Goal: Transaction & Acquisition: Book appointment/travel/reservation

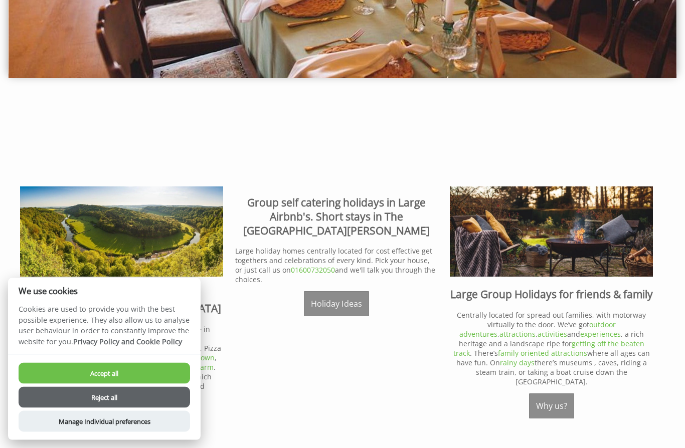
scroll to position [219, 0]
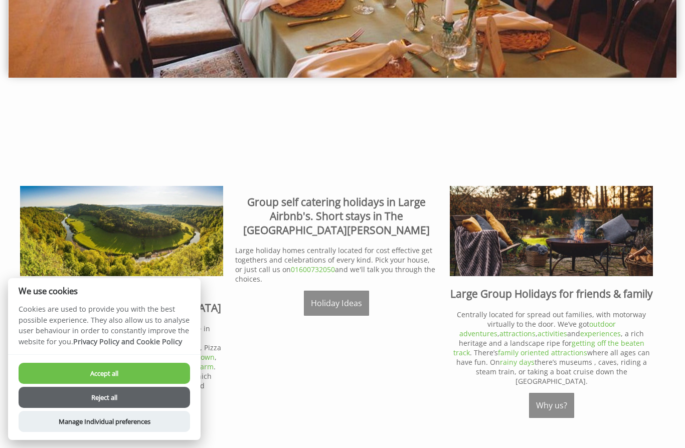
click at [97, 408] on button "Reject all" at bounding box center [104, 397] width 171 height 21
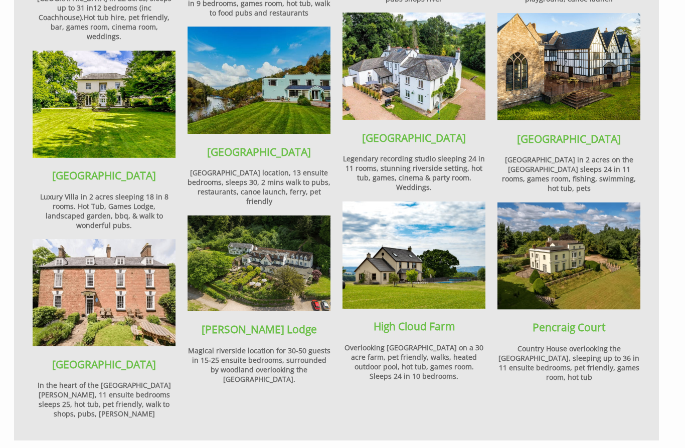
scroll to position [869, 0]
click at [251, 358] on h4 "Magical riverside location for 30-50 guests in 15-25 ensuite bedrooms, surround…" at bounding box center [258, 365] width 143 height 38
click at [248, 283] on img at bounding box center [258, 263] width 143 height 95
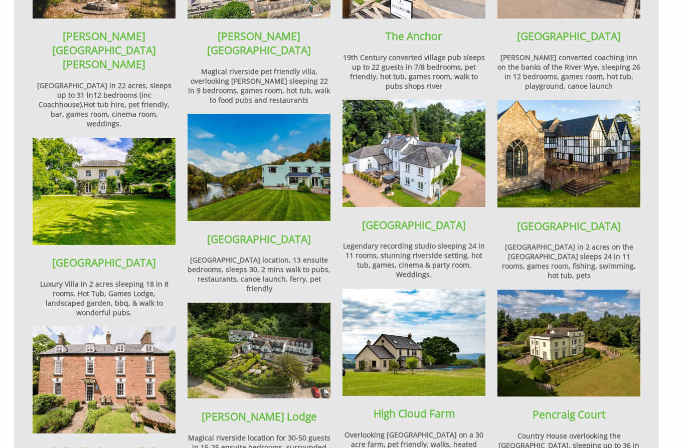
scroll to position [780, 0]
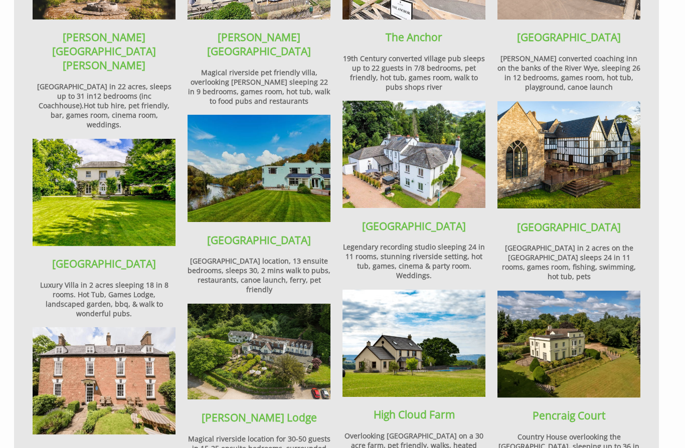
click at [571, 162] on img at bounding box center [568, 155] width 143 height 107
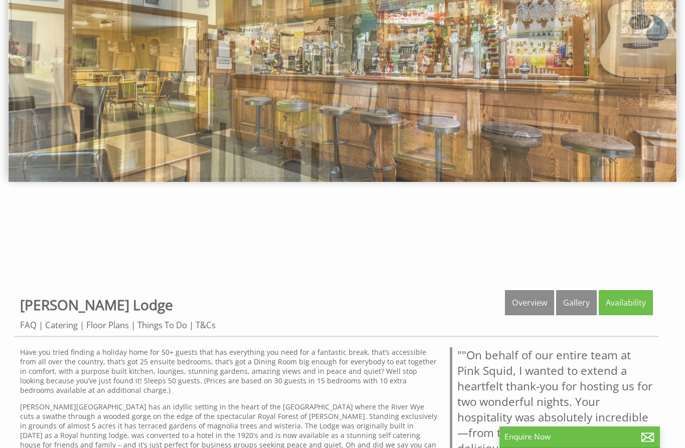
scroll to position [104, 0]
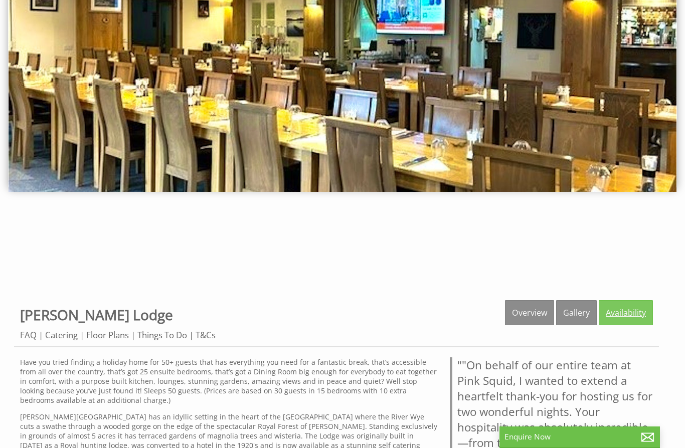
click at [627, 318] on link "Availability" at bounding box center [626, 312] width 54 height 25
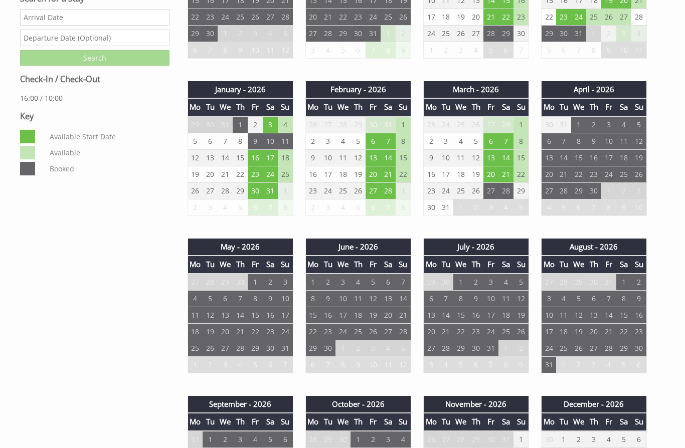
scroll to position [531, 0]
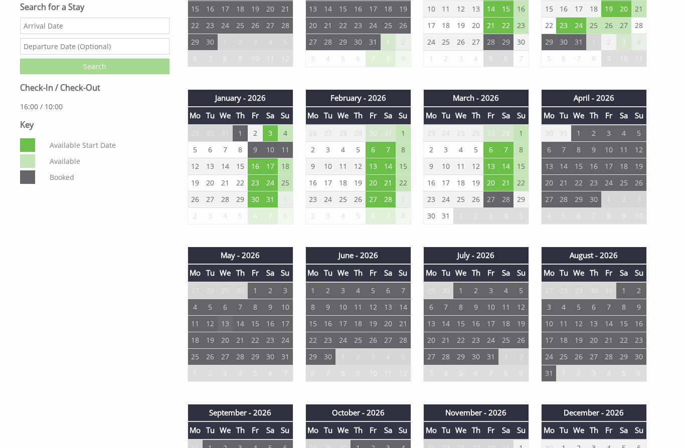
click at [222, 326] on td "13" at bounding box center [225, 324] width 15 height 17
click at [209, 328] on td "12" at bounding box center [210, 324] width 15 height 17
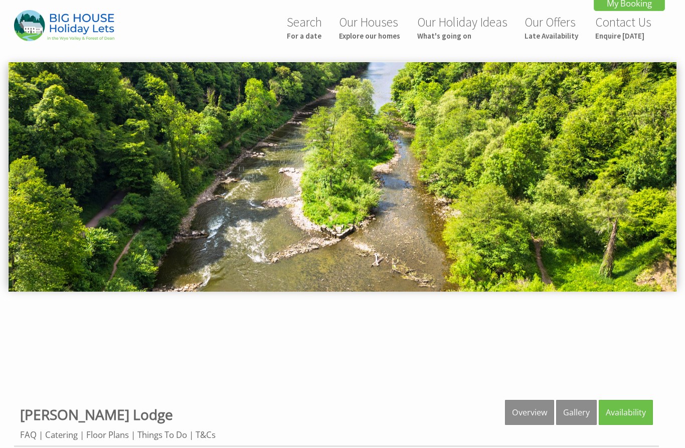
scroll to position [0, 0]
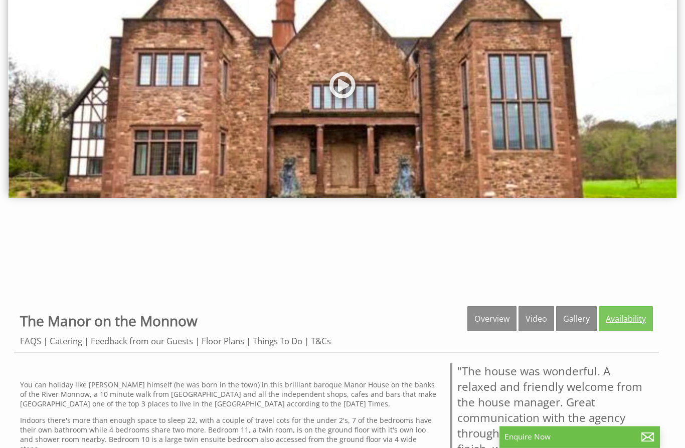
scroll to position [98, 0]
click at [622, 322] on link "Availability" at bounding box center [626, 318] width 54 height 25
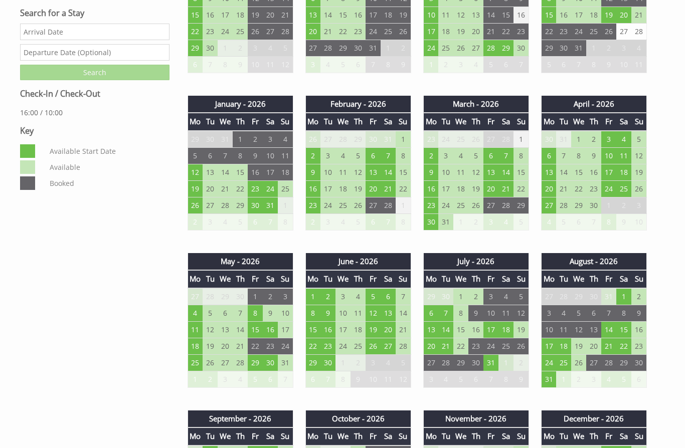
scroll to position [526, 0]
